Goal: Information Seeking & Learning: Find specific fact

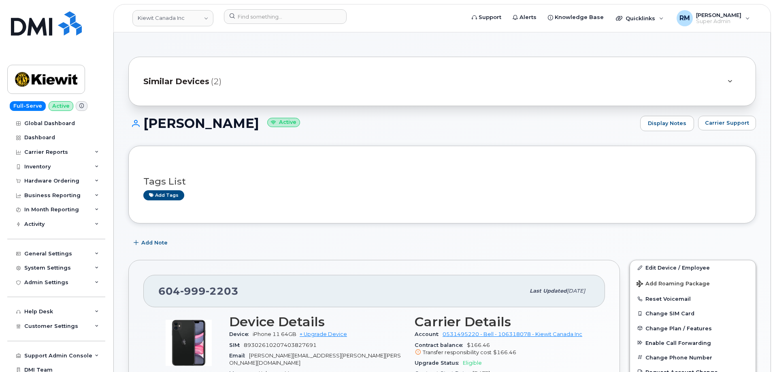
scroll to position [128, 0]
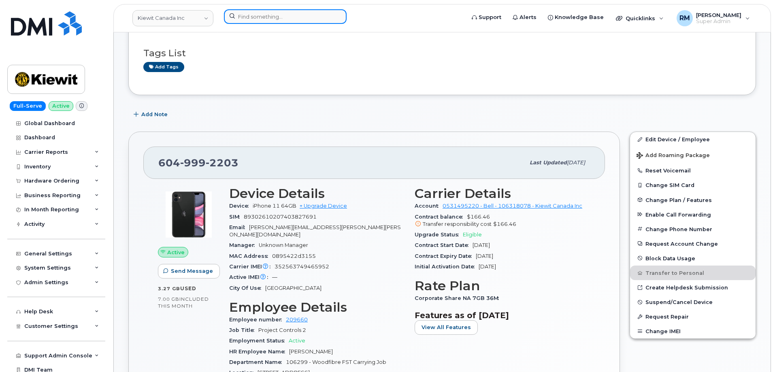
click at [255, 17] on input at bounding box center [285, 16] width 123 height 15
paste input "7652569758"
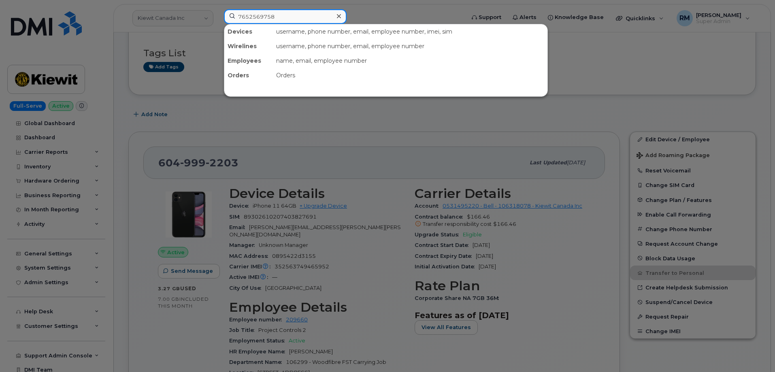
type input "7652569758"
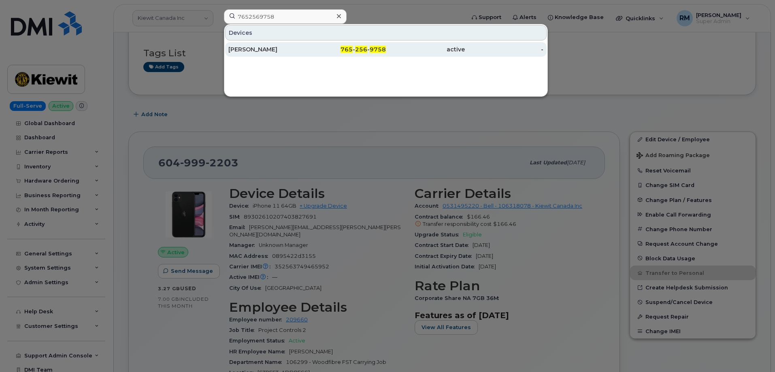
click at [262, 47] on div "[PERSON_NAME]" at bounding box center [267, 49] width 79 height 8
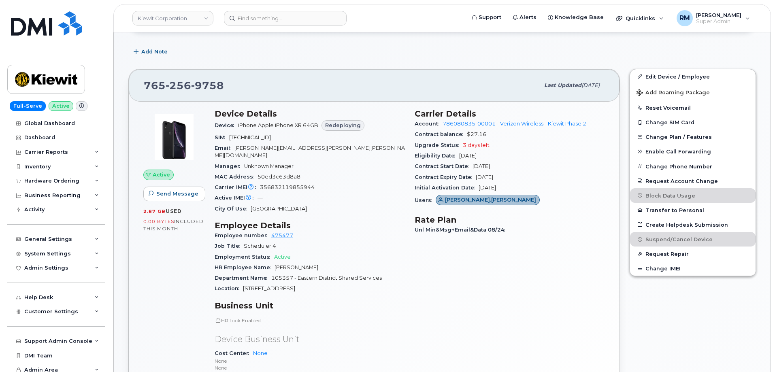
scroll to position [121, 0]
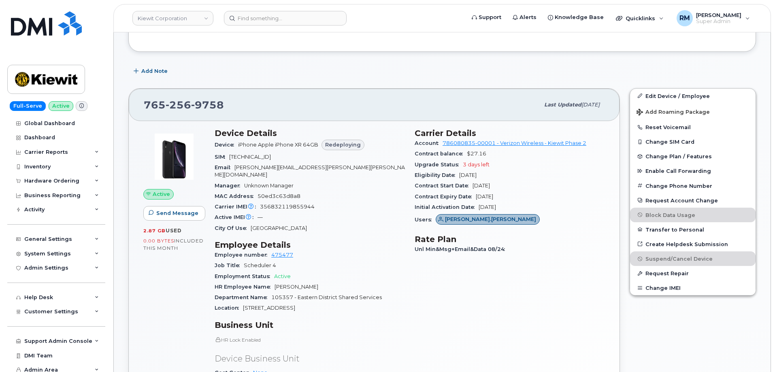
click at [185, 298] on div "Active Send Message 2.87 GB  used 0.00 Bytes  included this month" at bounding box center [173, 287] width 71 height 329
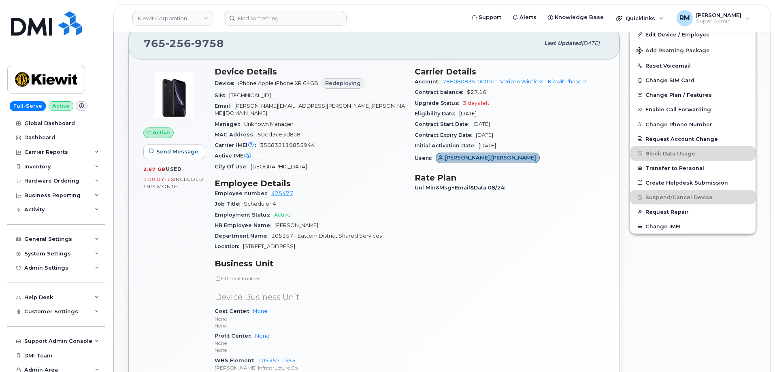
scroll to position [243, 0]
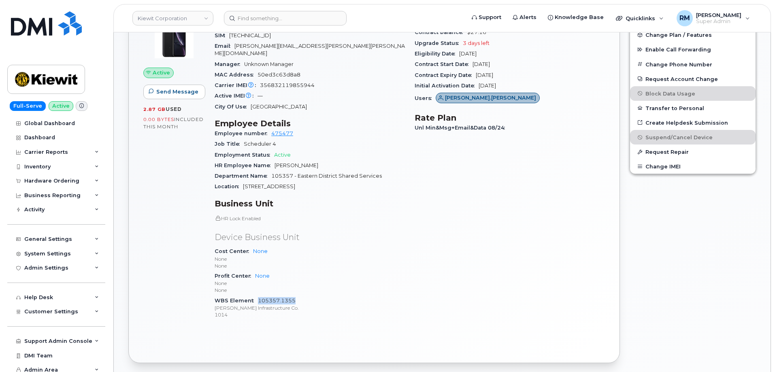
drag, startPoint x: 297, startPoint y: 293, endPoint x: 260, endPoint y: 291, distance: 37.3
click at [258, 295] on div "WBS Element 105357.1355 [PERSON_NAME] Infrastructure Co. 1014" at bounding box center [309, 307] width 190 height 25
copy link "105357.1355"
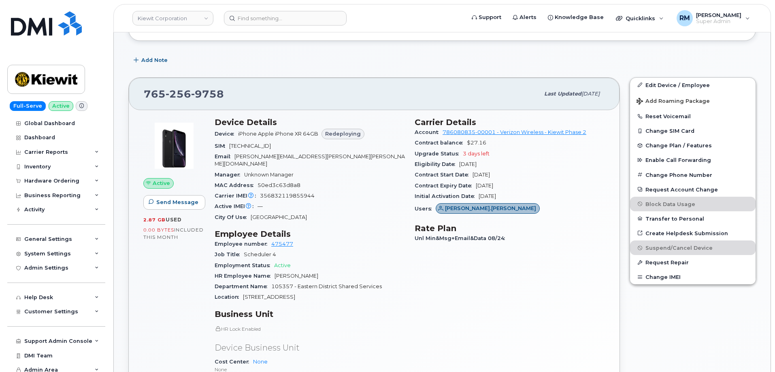
scroll to position [121, 0]
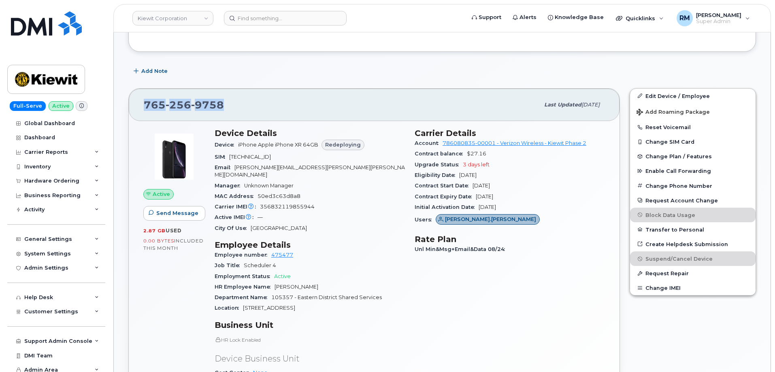
drag, startPoint x: 229, startPoint y: 105, endPoint x: 134, endPoint y: 104, distance: 95.5
click at [134, 104] on div "[PHONE_NUMBER] Last updated [DATE]" at bounding box center [374, 105] width 490 height 32
copy span "[PHONE_NUMBER]"
